Goal: Find specific page/section: Find specific page/section

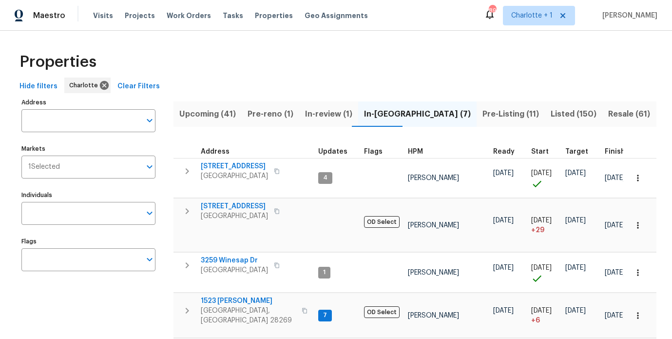
scroll to position [3, 0]
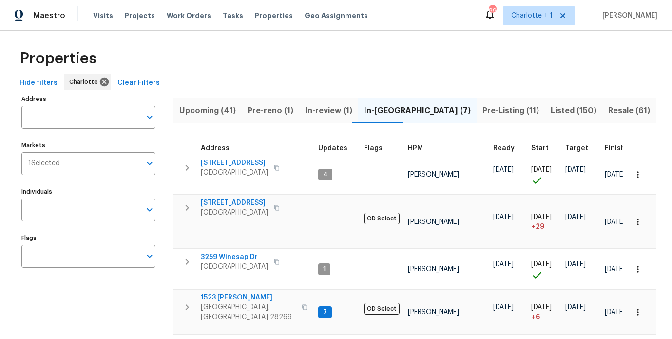
click at [377, 29] on div "Maestro Visits Projects Work Orders Tasks Properties Geo Assignments 89 Charlot…" at bounding box center [336, 15] width 672 height 31
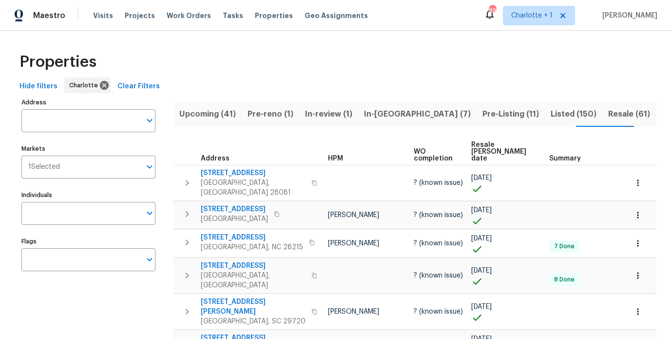
click at [608, 115] on span "Resale (61)" at bounding box center [629, 114] width 42 height 14
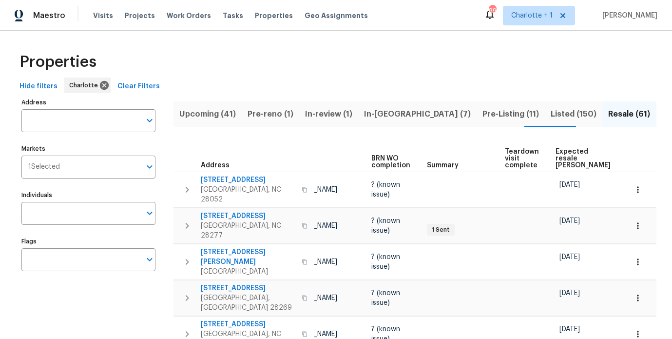
scroll to position [0, 85]
click at [554, 153] on span "Expected resale [PERSON_NAME]" at bounding box center [581, 158] width 55 height 20
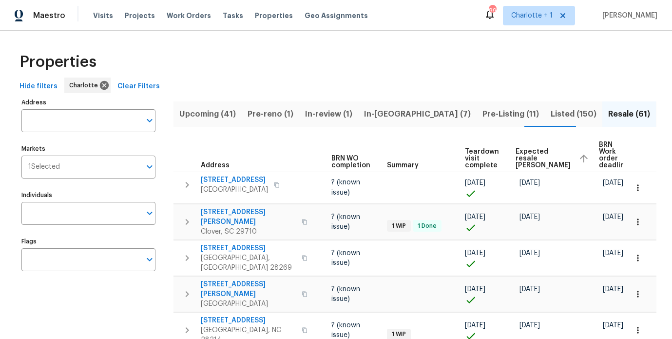
scroll to position [0, 130]
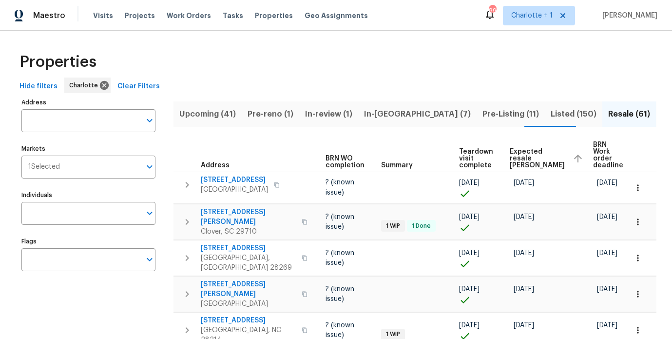
click at [522, 156] on span "Expected resale [PERSON_NAME]" at bounding box center [537, 158] width 55 height 20
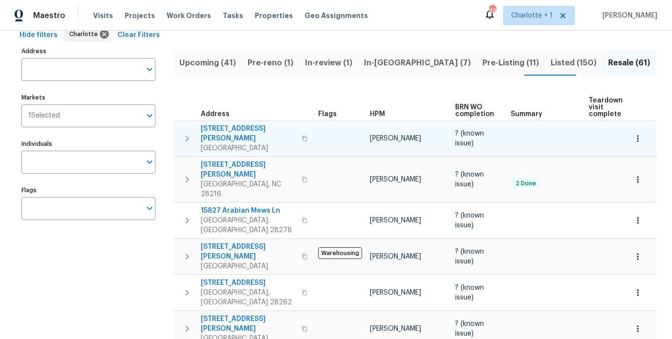
scroll to position [53, 0]
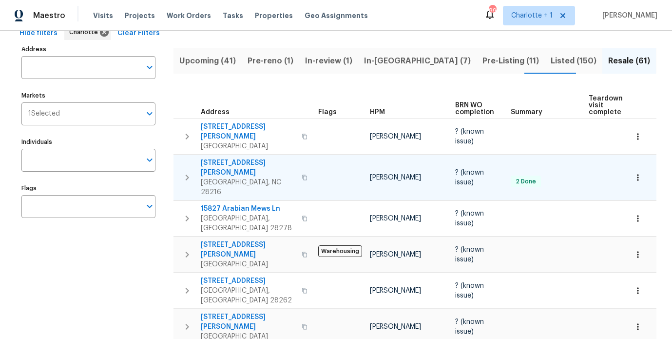
click at [230, 158] on span "[STREET_ADDRESS][PERSON_NAME]" at bounding box center [248, 167] width 95 height 19
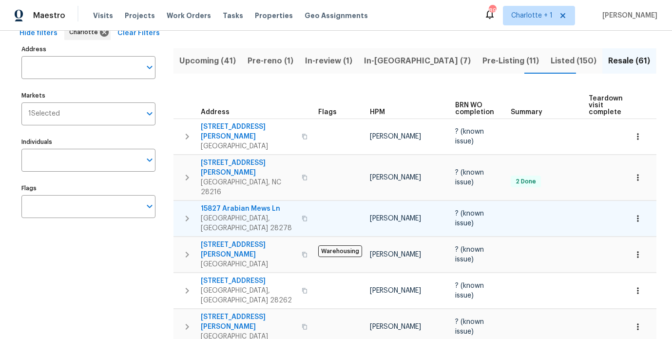
click at [236, 204] on span "15827 Arabian Mews Ln" at bounding box center [248, 209] width 95 height 10
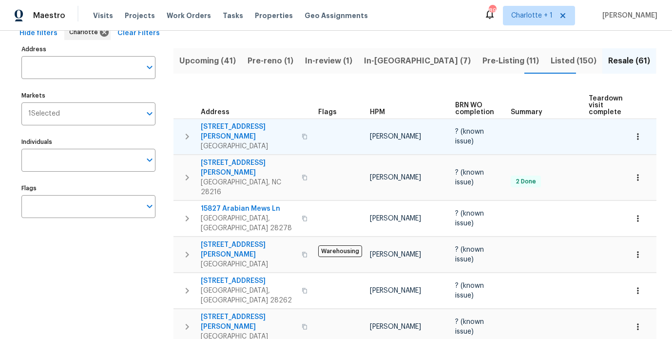
click at [221, 125] on span "[STREET_ADDRESS][PERSON_NAME]" at bounding box center [248, 131] width 95 height 19
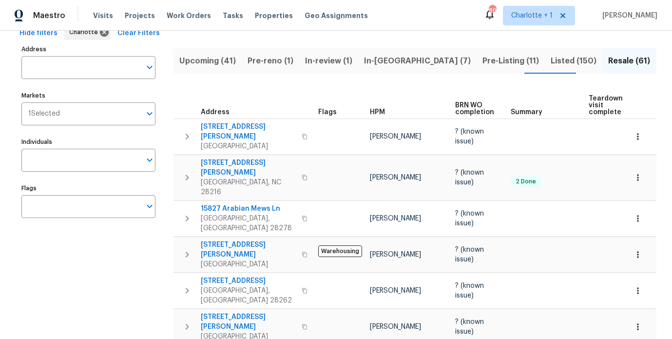
drag, startPoint x: 83, startPoint y: 253, endPoint x: 0, endPoint y: 170, distance: 117.9
